Goal: Transaction & Acquisition: Purchase product/service

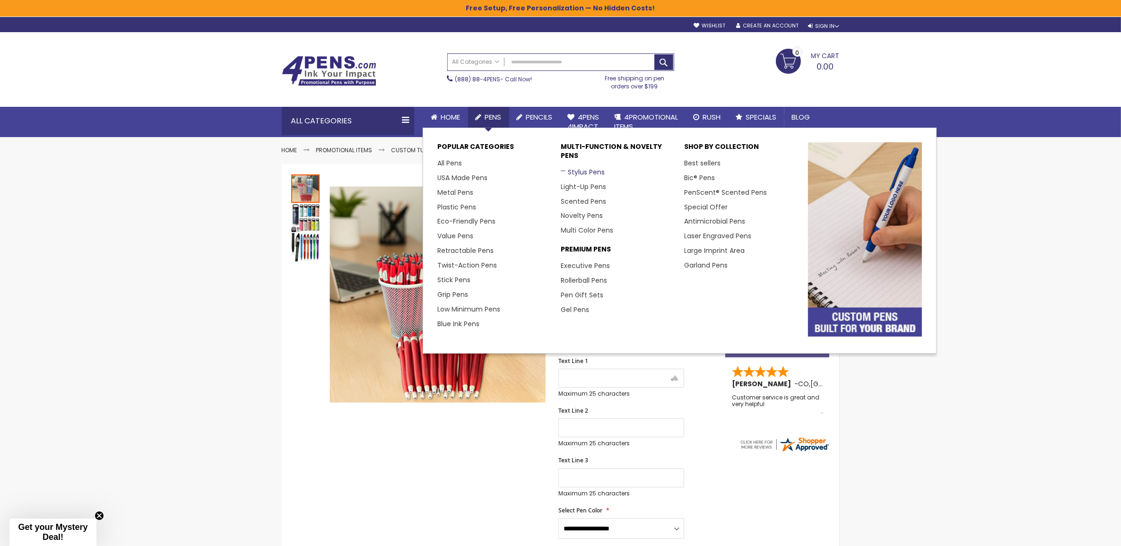
click at [576, 173] on link "Stylus Pens" at bounding box center [583, 171] width 44 height 9
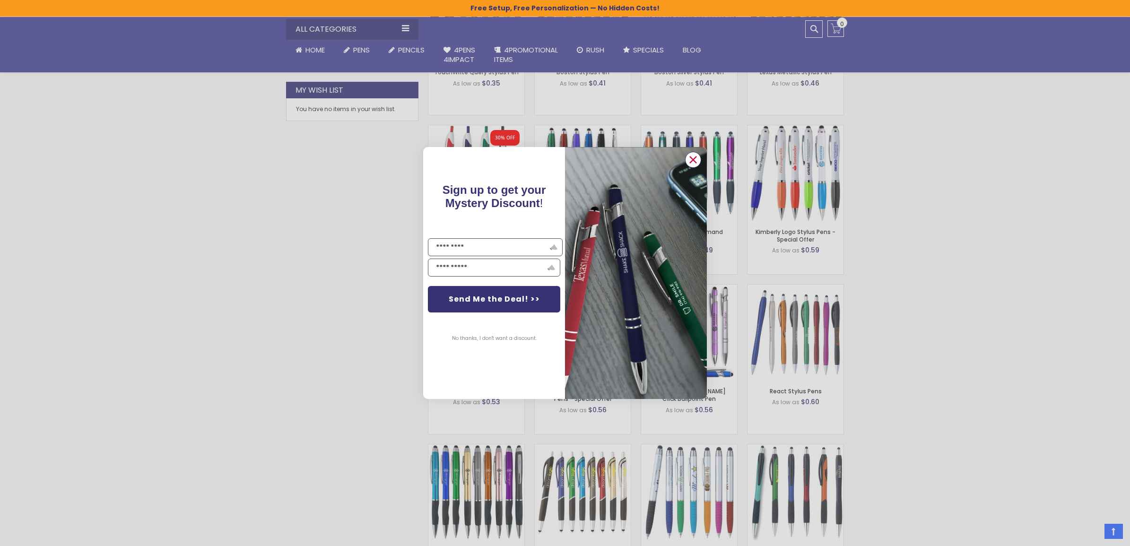
click at [693, 162] on circle "Close dialog" at bounding box center [693, 160] width 14 height 14
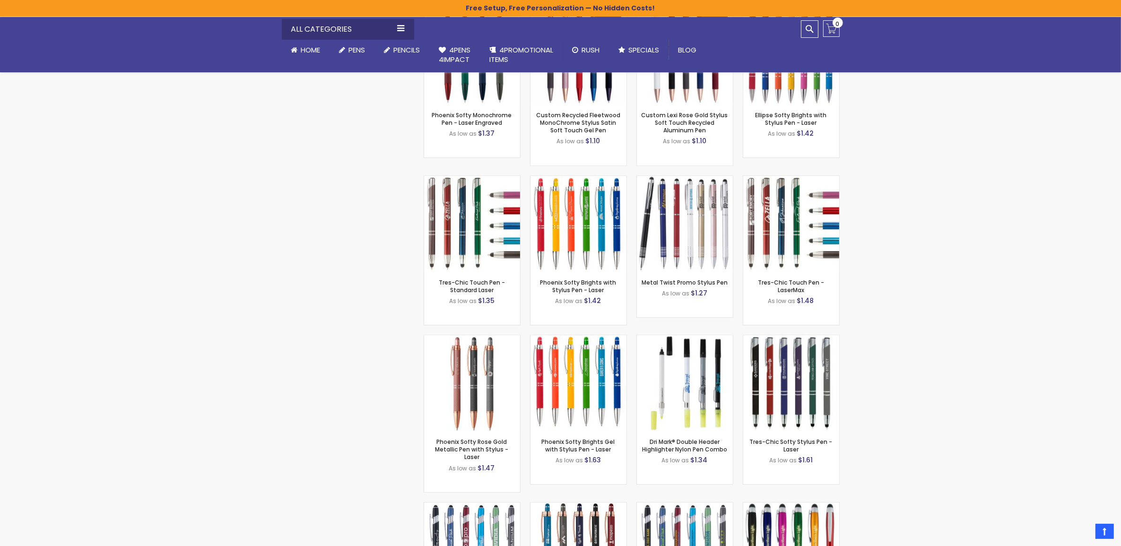
scroll to position [3074, 0]
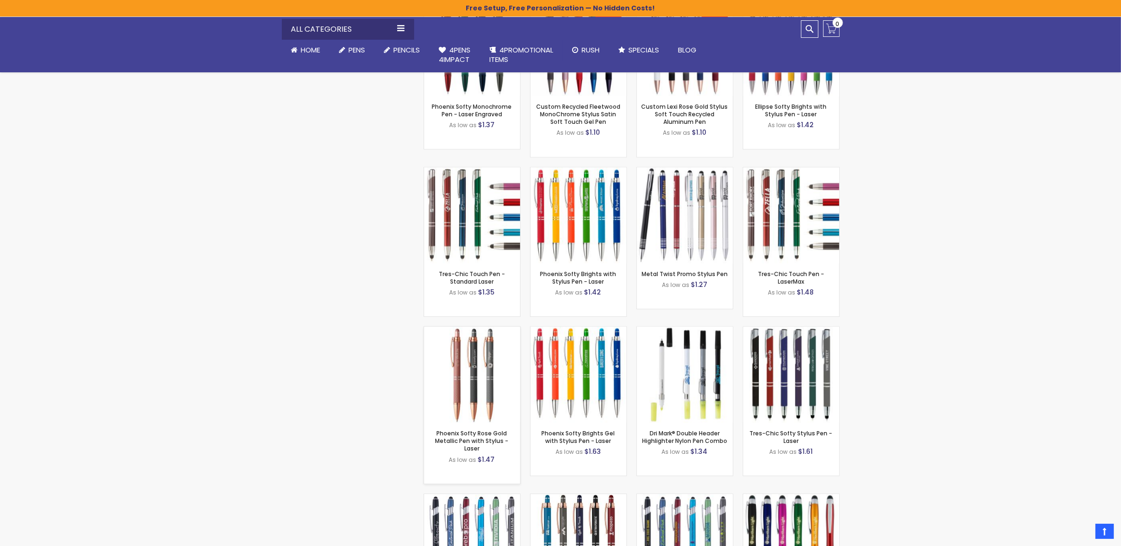
click at [475, 350] on img at bounding box center [472, 375] width 96 height 96
